Goal: Transaction & Acquisition: Purchase product/service

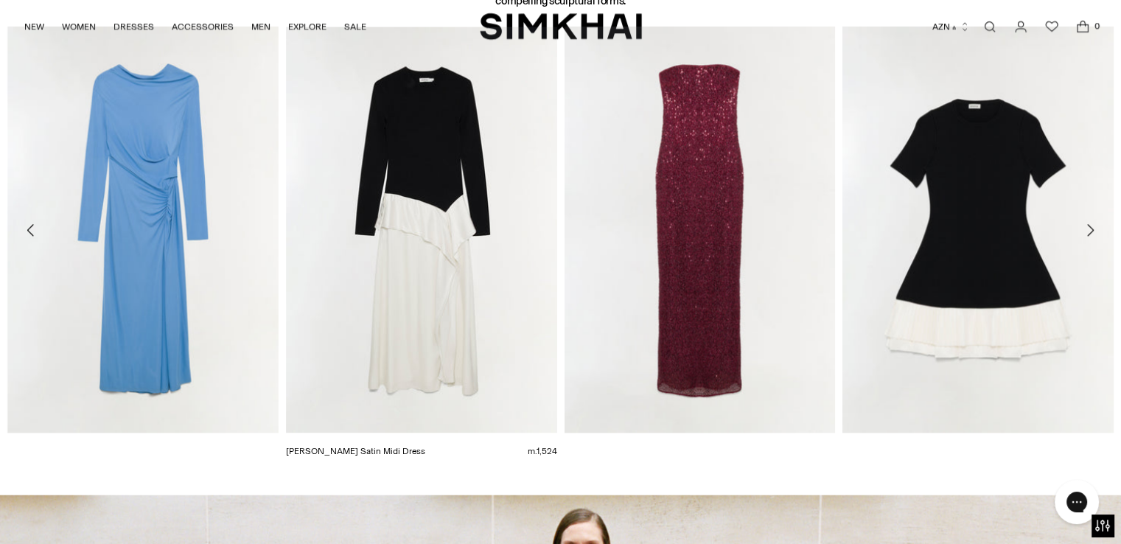
scroll to position [1835, 0]
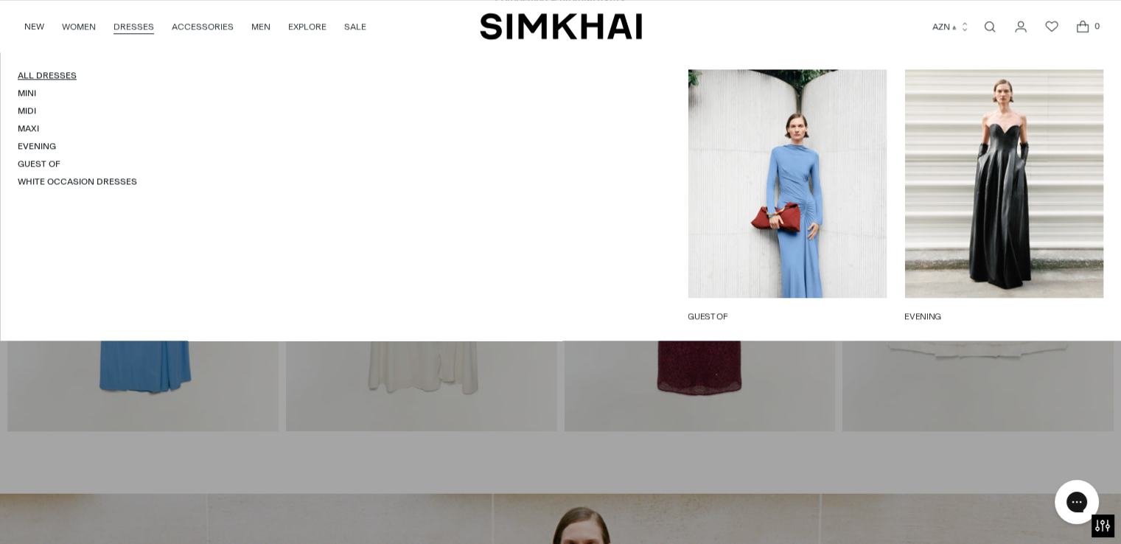
click at [44, 78] on link "All Dresses" at bounding box center [47, 75] width 59 height 10
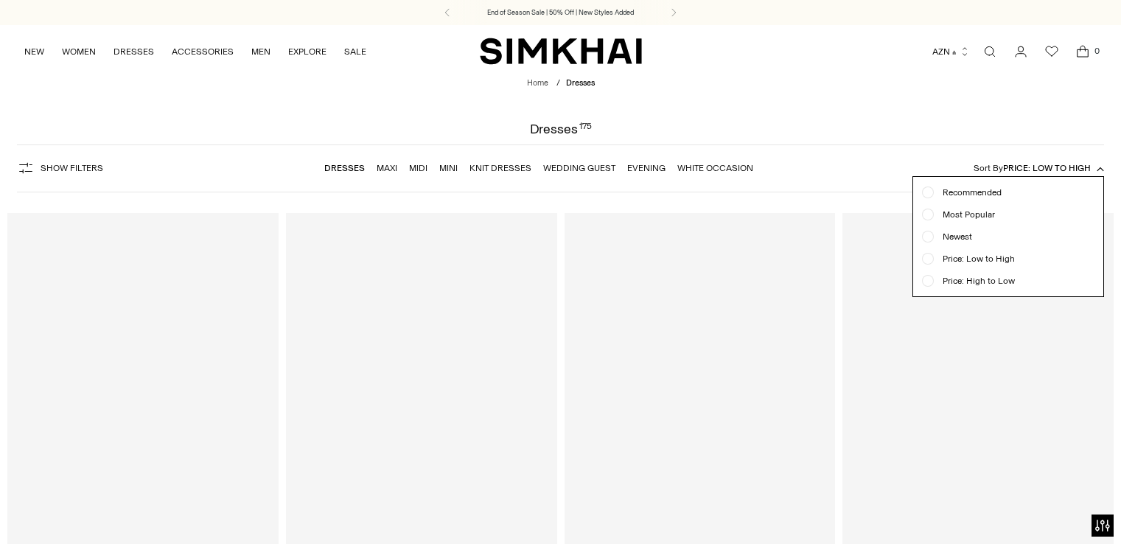
click at [700, 144] on div "Show Filters Show Filters Dresses Maxi Midi Mini Knit Dresses Wedding Guest Eve…" at bounding box center [560, 168] width 1087 height 48
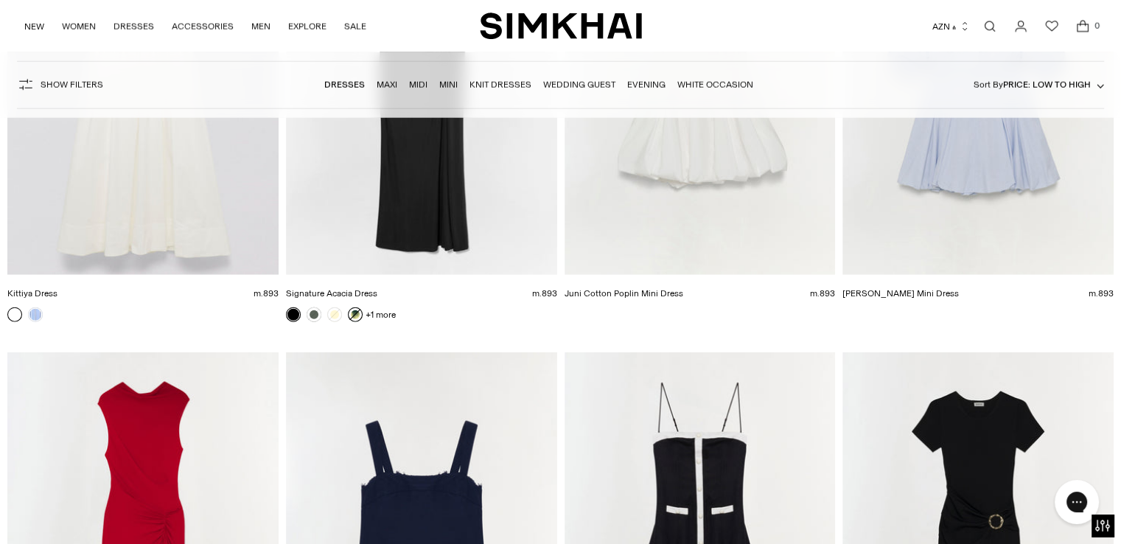
click at [360, 316] on link at bounding box center [355, 314] width 15 height 15
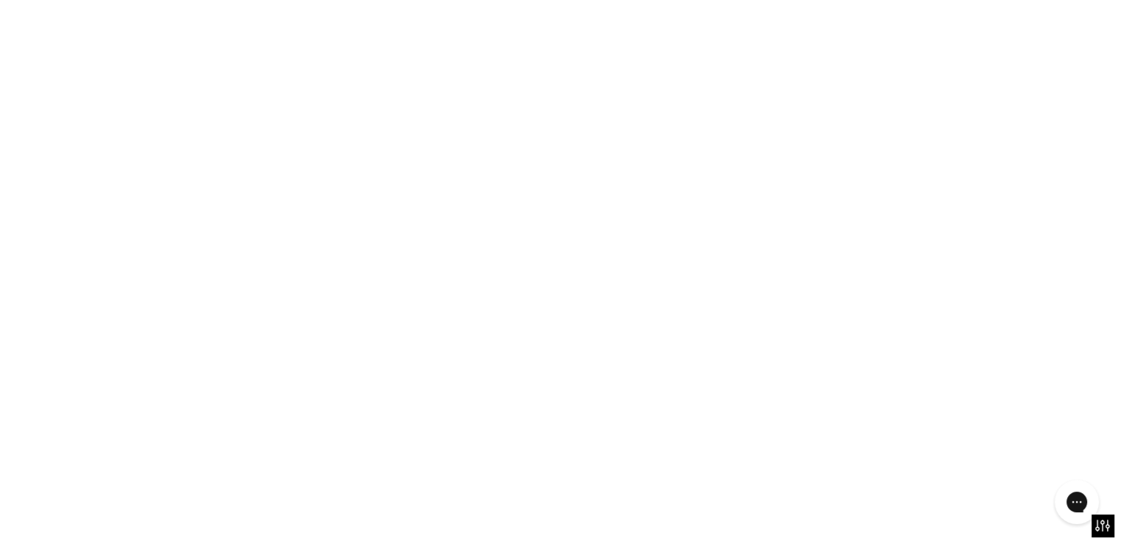
scroll to position [3529, 0]
